Goal: Task Accomplishment & Management: Manage account settings

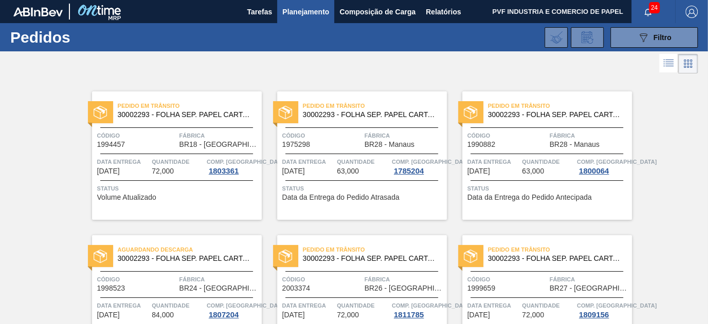
scroll to position [1682, 0]
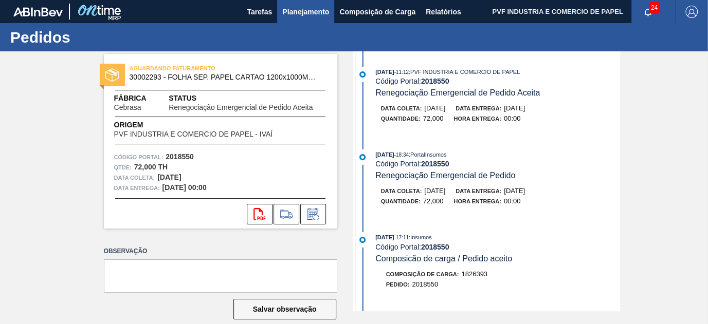
click at [296, 11] on span "Planejamento" at bounding box center [305, 12] width 47 height 12
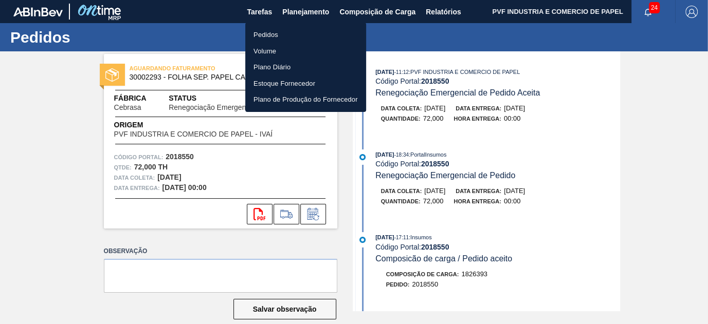
click at [276, 36] on li "Pedidos" at bounding box center [305, 35] width 121 height 16
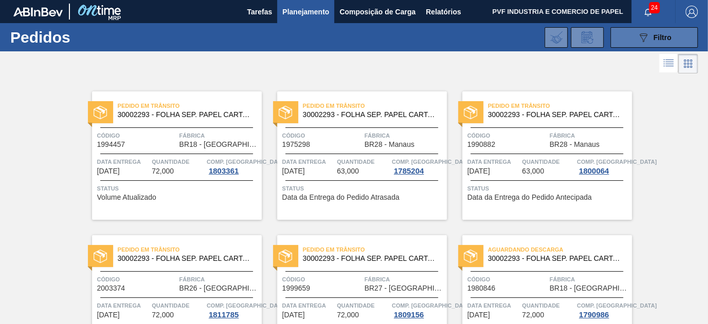
click at [639, 33] on icon "089F7B8B-B2A5-4AFE-B5C0-19BA573D28AC" at bounding box center [643, 37] width 12 height 12
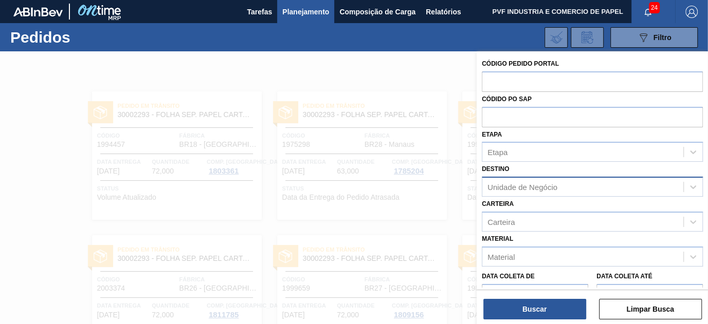
click at [551, 185] on div "Unidade de Negócio" at bounding box center [522, 187] width 70 height 9
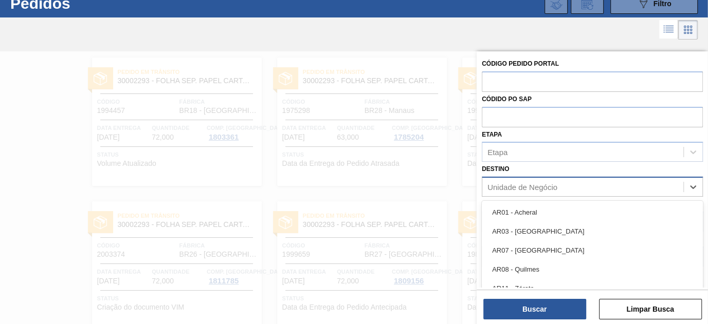
scroll to position [34, 0]
type input "RIO"
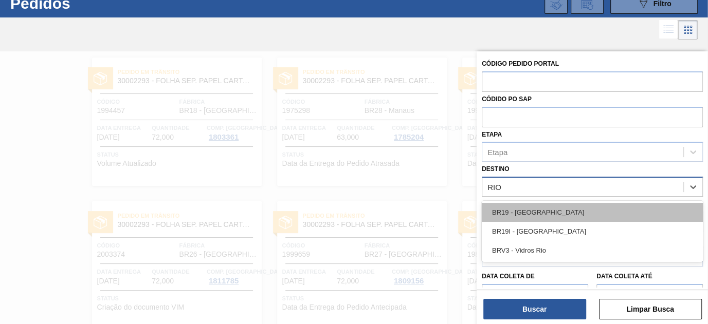
click at [541, 214] on div "BR19 - [GEOGRAPHIC_DATA]" at bounding box center [592, 212] width 221 height 19
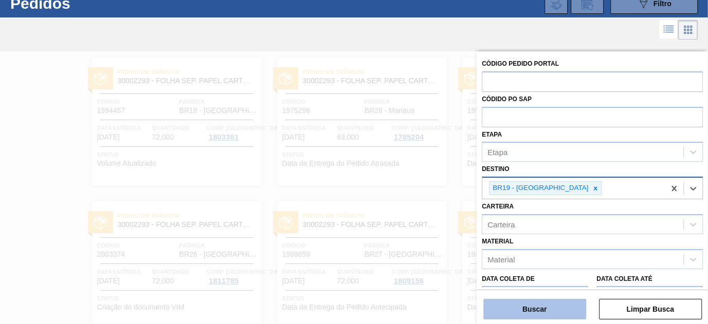
click at [539, 311] on button "Buscar" at bounding box center [534, 309] width 103 height 21
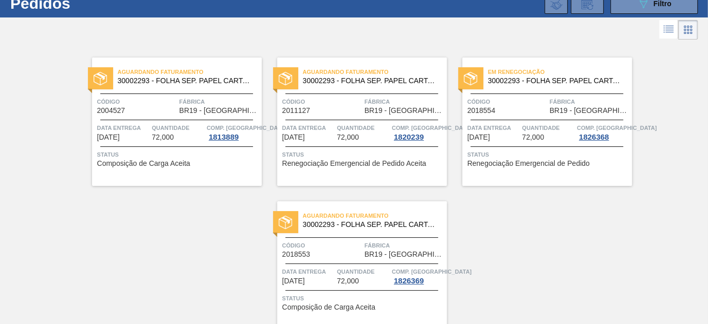
click at [555, 98] on span "Fábrica" at bounding box center [590, 102] width 80 height 10
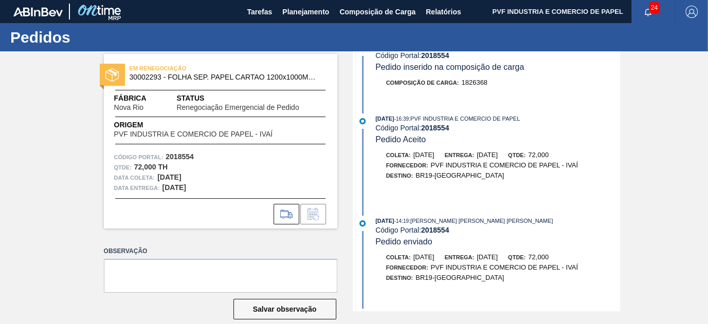
scroll to position [231, 0]
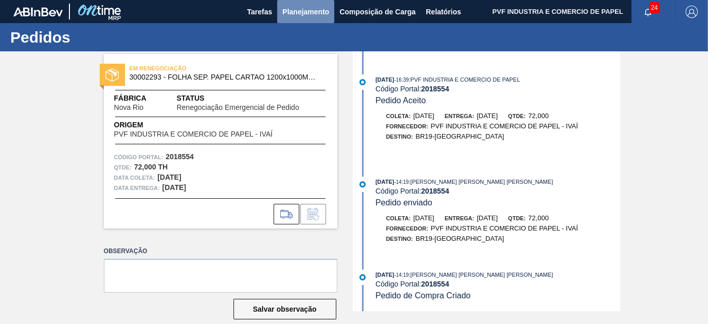
click at [297, 7] on span "Planejamento" at bounding box center [305, 12] width 47 height 12
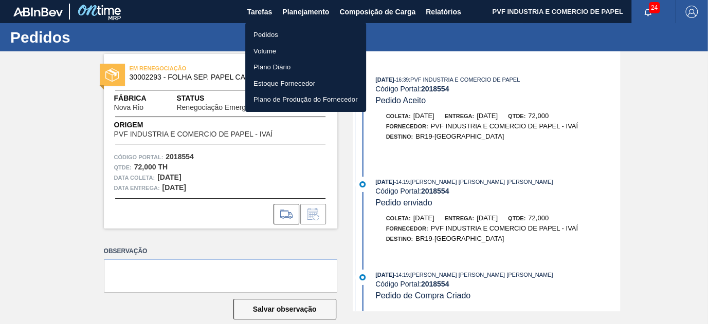
click at [259, 39] on li "Pedidos" at bounding box center [305, 35] width 121 height 16
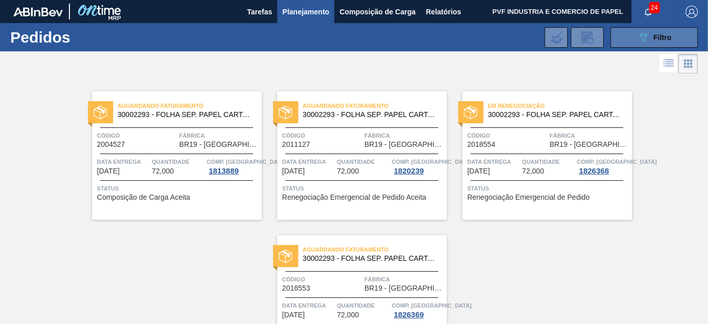
click at [628, 38] on button "089F7B8B-B2A5-4AFE-B5C0-19BA573D28AC Filtro" at bounding box center [653, 37] width 87 height 21
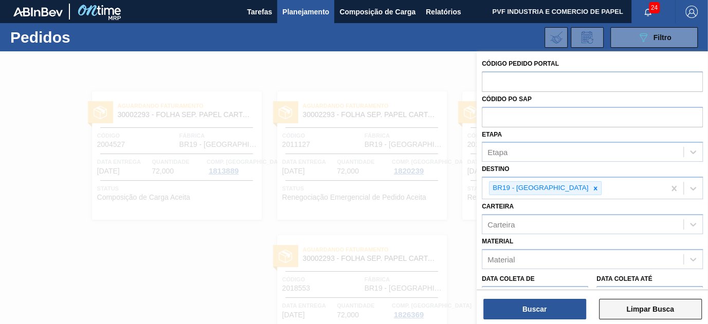
click at [609, 307] on button "Limpar Busca" at bounding box center [650, 309] width 103 height 21
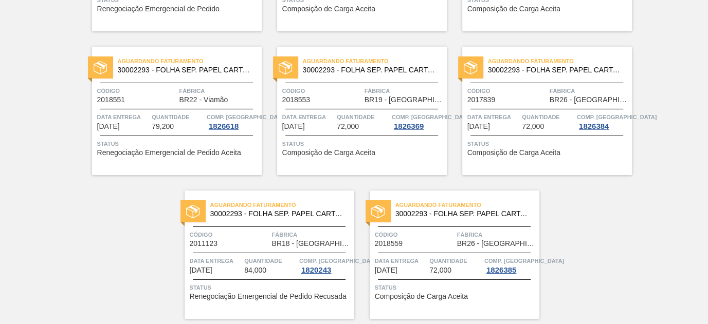
scroll to position [2236, 0]
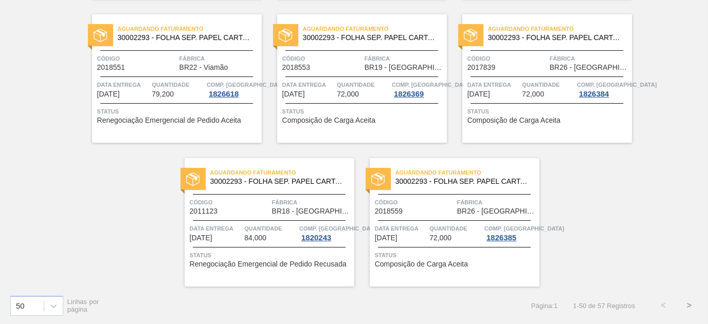
click at [687, 303] on button ">" at bounding box center [689, 306] width 26 height 26
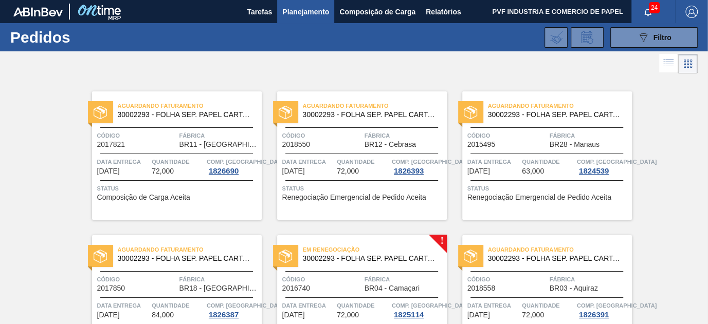
scroll to position [140, 0]
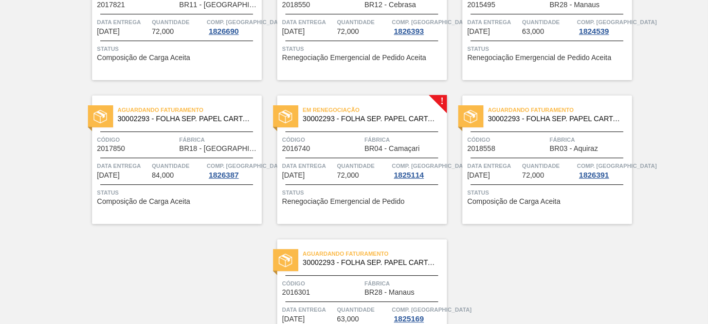
click at [385, 125] on div "Em renegociação 30002293 - FOLHA SEP. PAPEL CARTAO 1200x1000M 350g" at bounding box center [362, 114] width 170 height 23
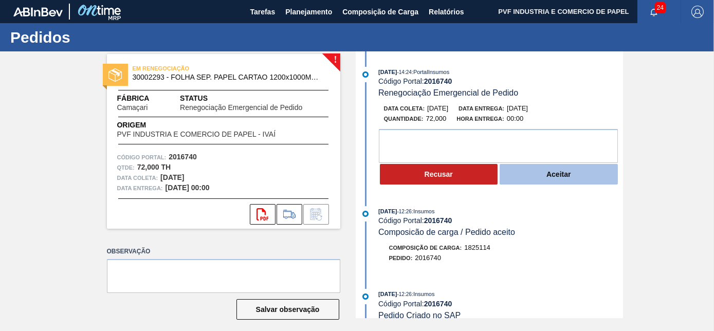
click at [531, 172] on button "Aceitar" at bounding box center [559, 174] width 118 height 21
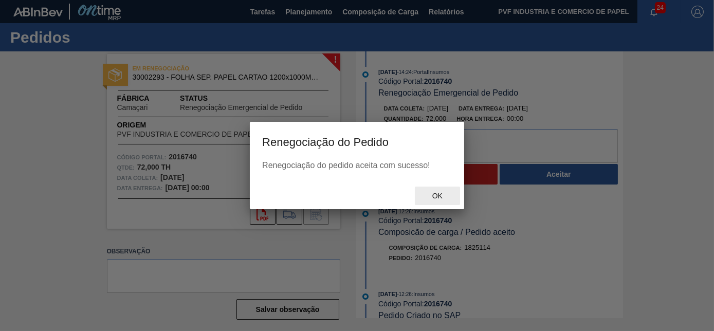
click at [447, 195] on span "Ok" at bounding box center [437, 196] width 27 height 8
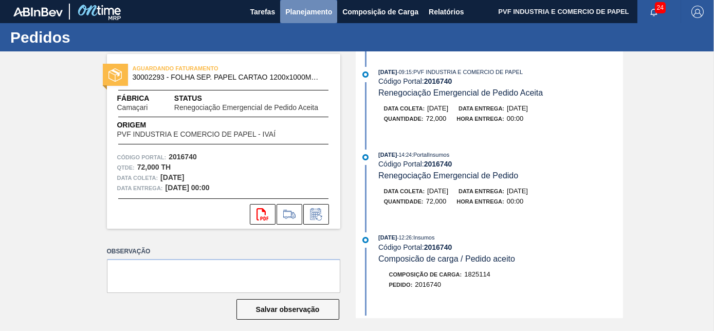
click at [299, 13] on span "Planejamento" at bounding box center [308, 12] width 47 height 12
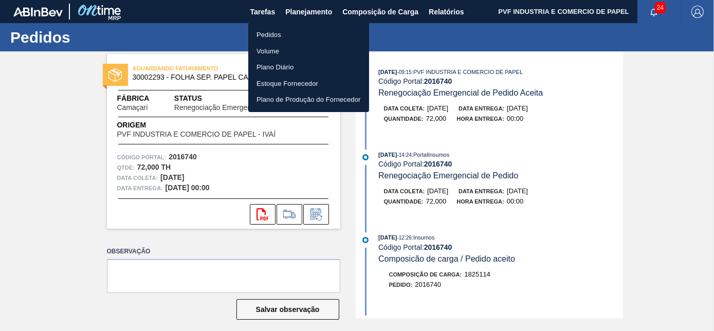
click at [272, 35] on li "Pedidos" at bounding box center [308, 35] width 121 height 16
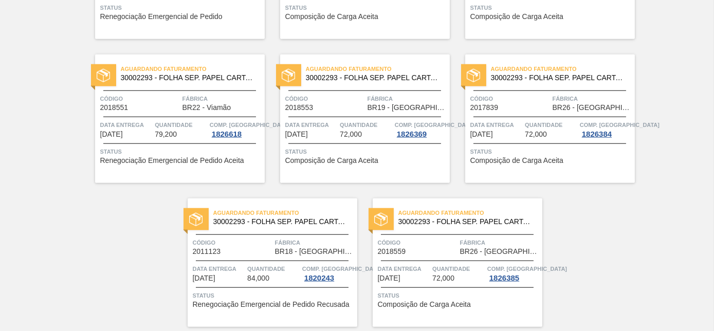
scroll to position [2230, 0]
